Goal: Task Accomplishment & Management: Use online tool/utility

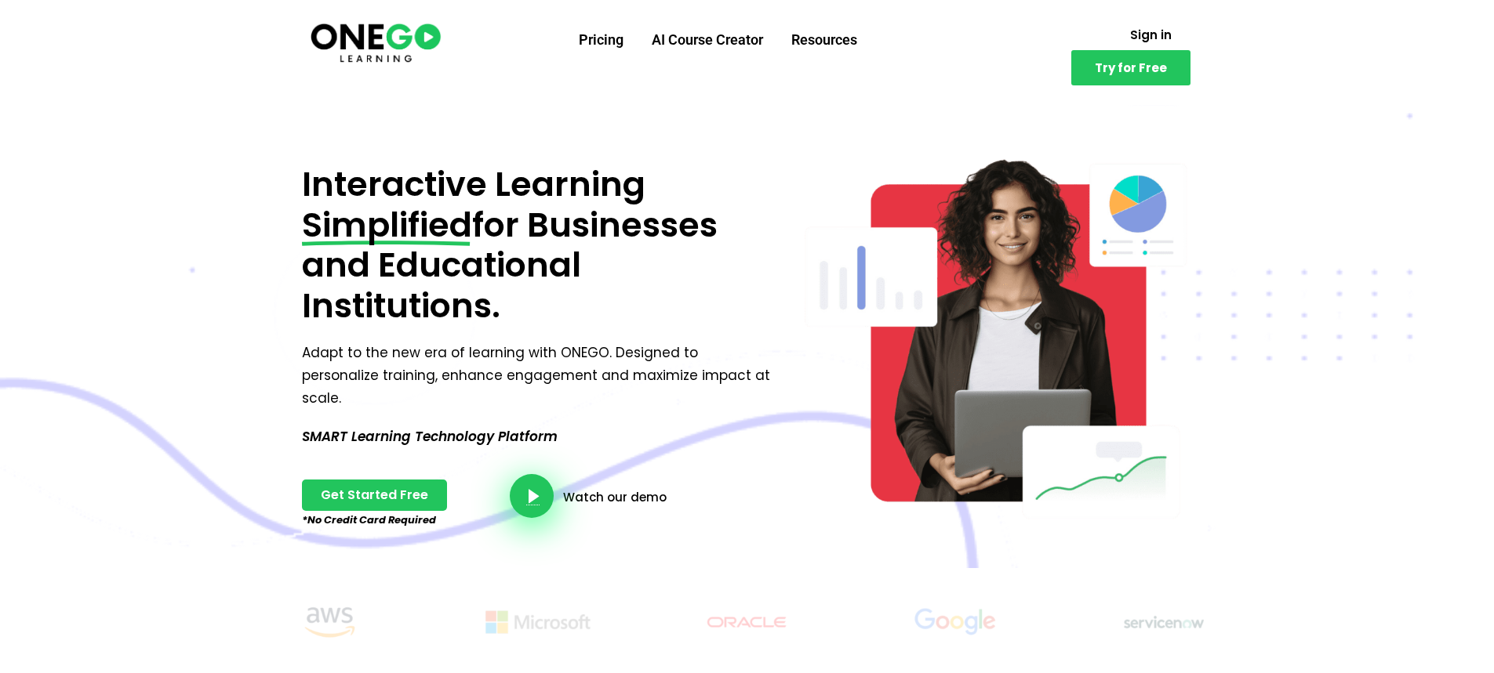
click at [526, 474] on link "video-button" at bounding box center [532, 496] width 44 height 44
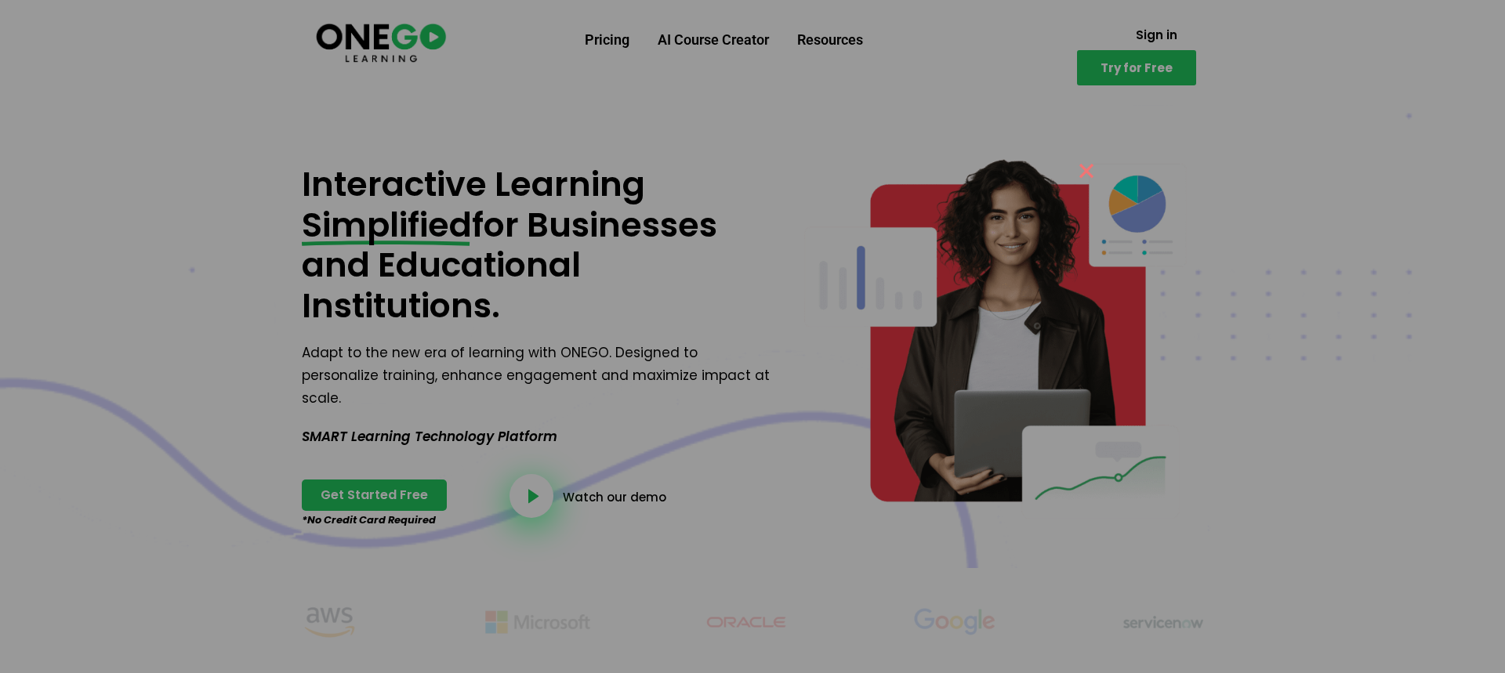
click at [1077, 165] on button "×" at bounding box center [1087, 170] width 38 height 34
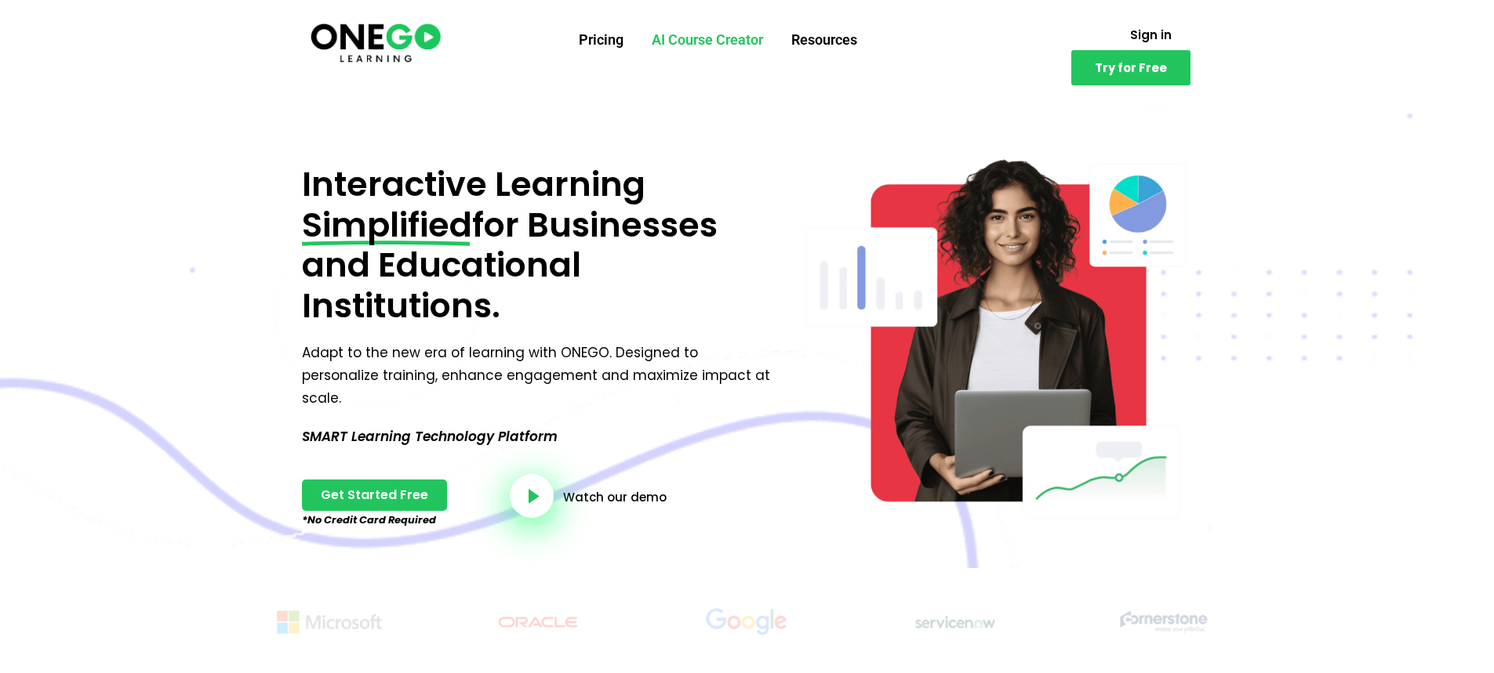
click at [692, 24] on link "AI Course Creator" at bounding box center [707, 40] width 140 height 41
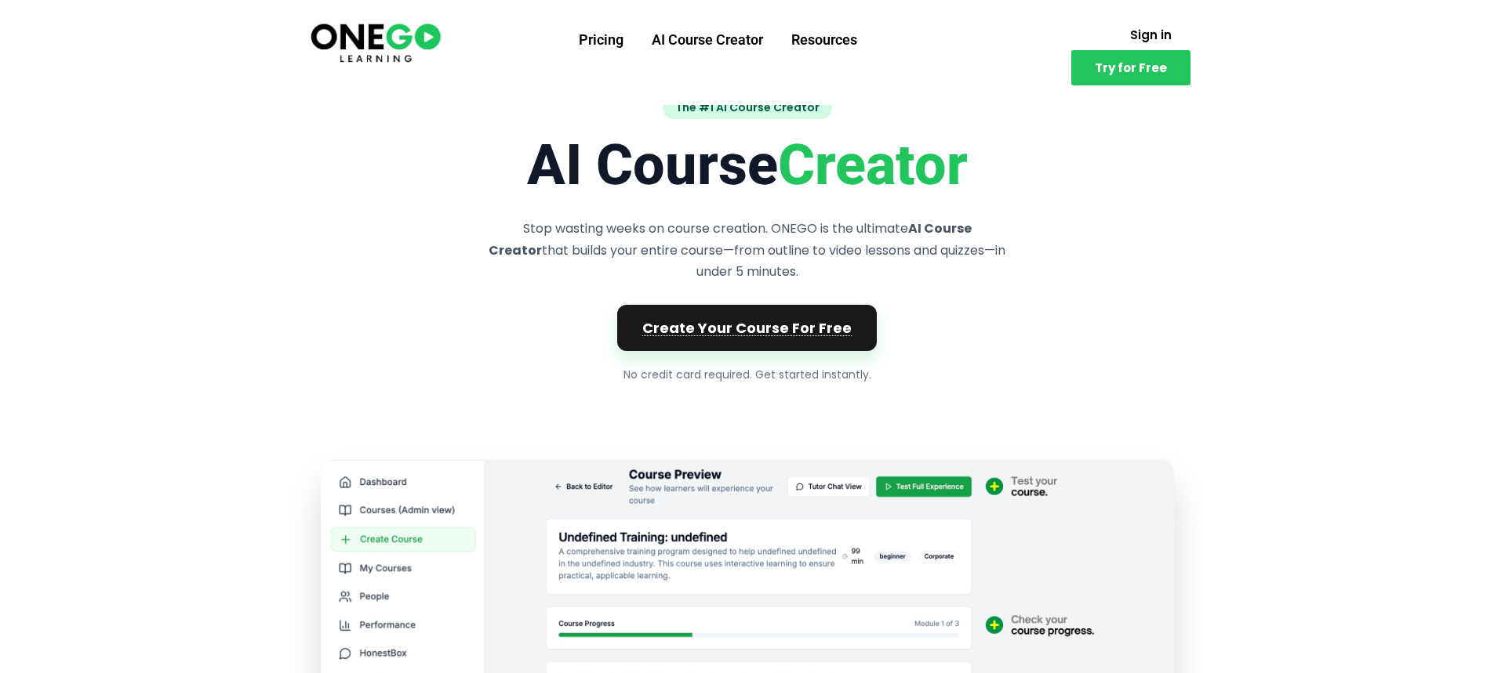
click at [800, 335] on link "Create Your Course For Free" at bounding box center [747, 328] width 260 height 46
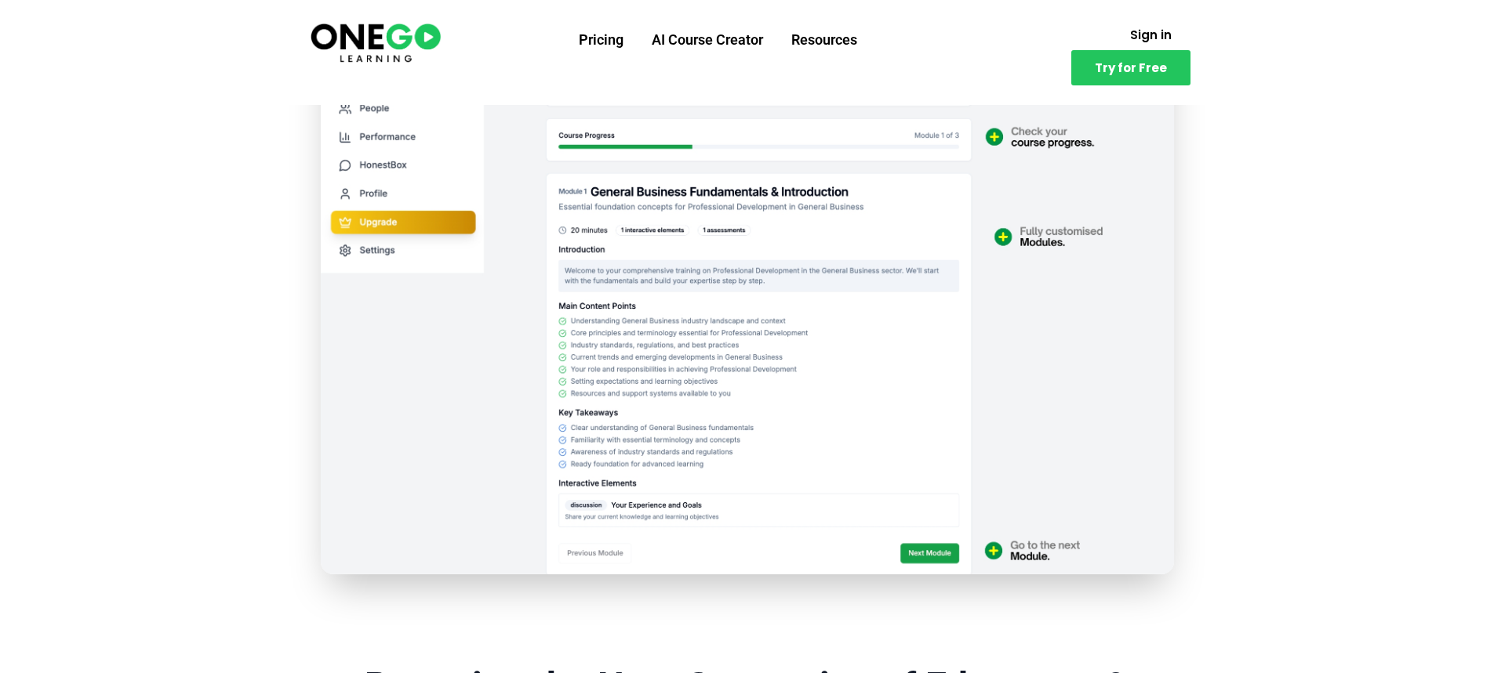
scroll to position [549, 0]
